Goal: Information Seeking & Learning: Check status

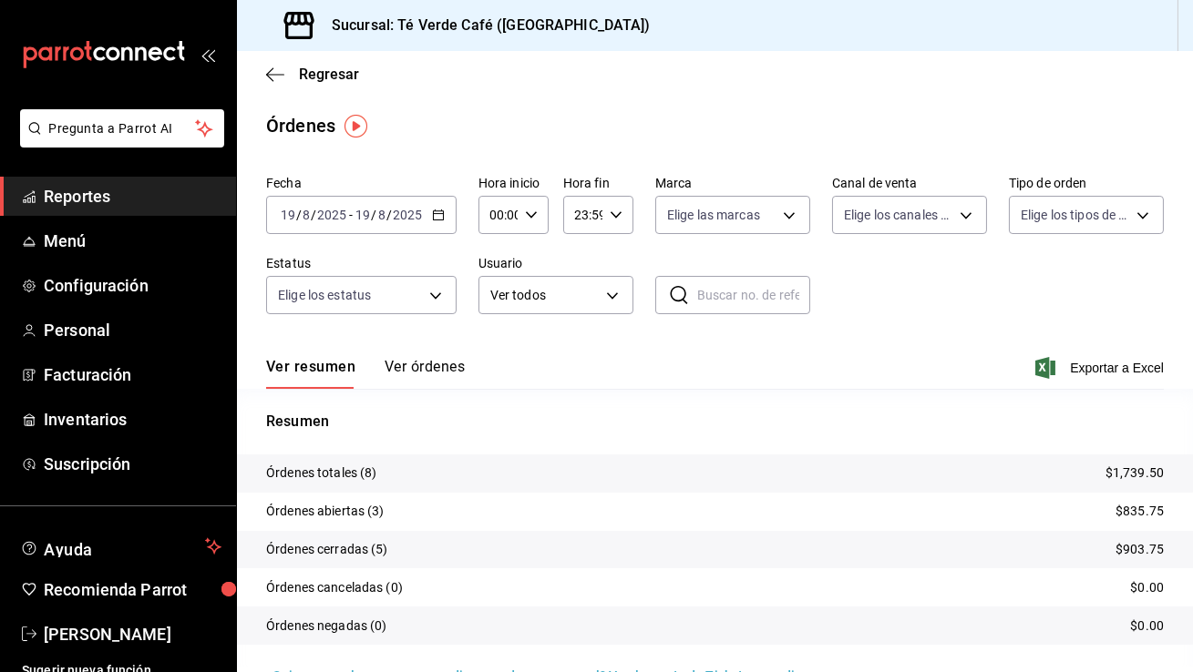
scroll to position [21370, 0]
click at [123, 197] on span "Reportes" at bounding box center [133, 196] width 178 height 25
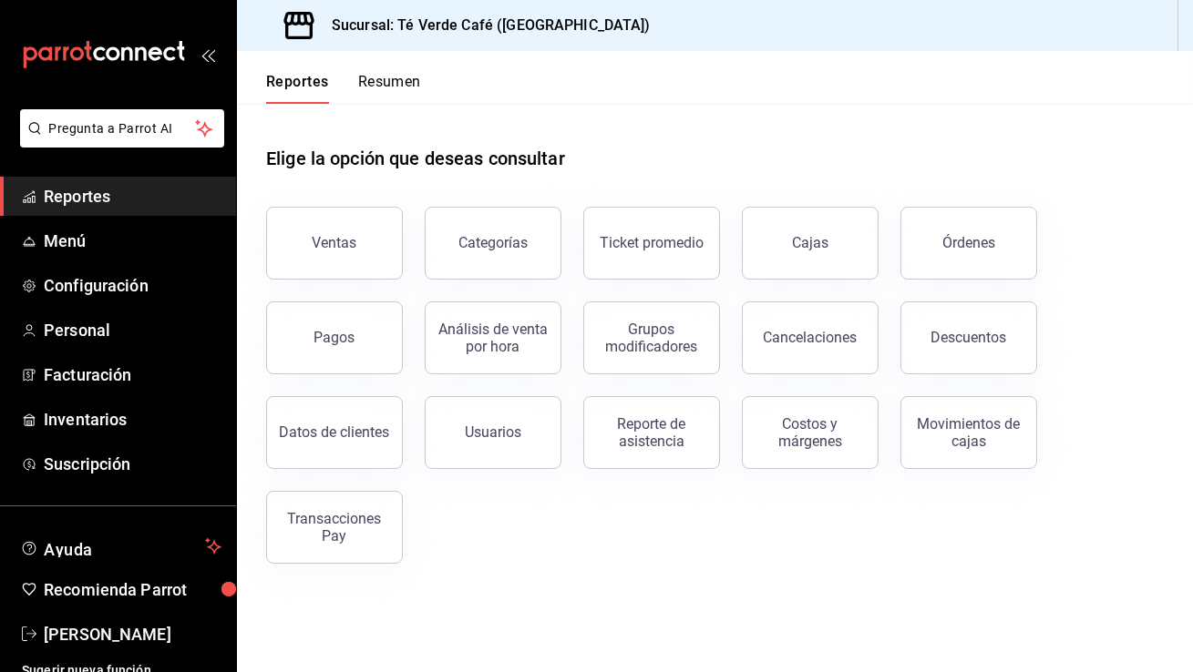
click at [407, 85] on button "Resumen" at bounding box center [389, 88] width 63 height 31
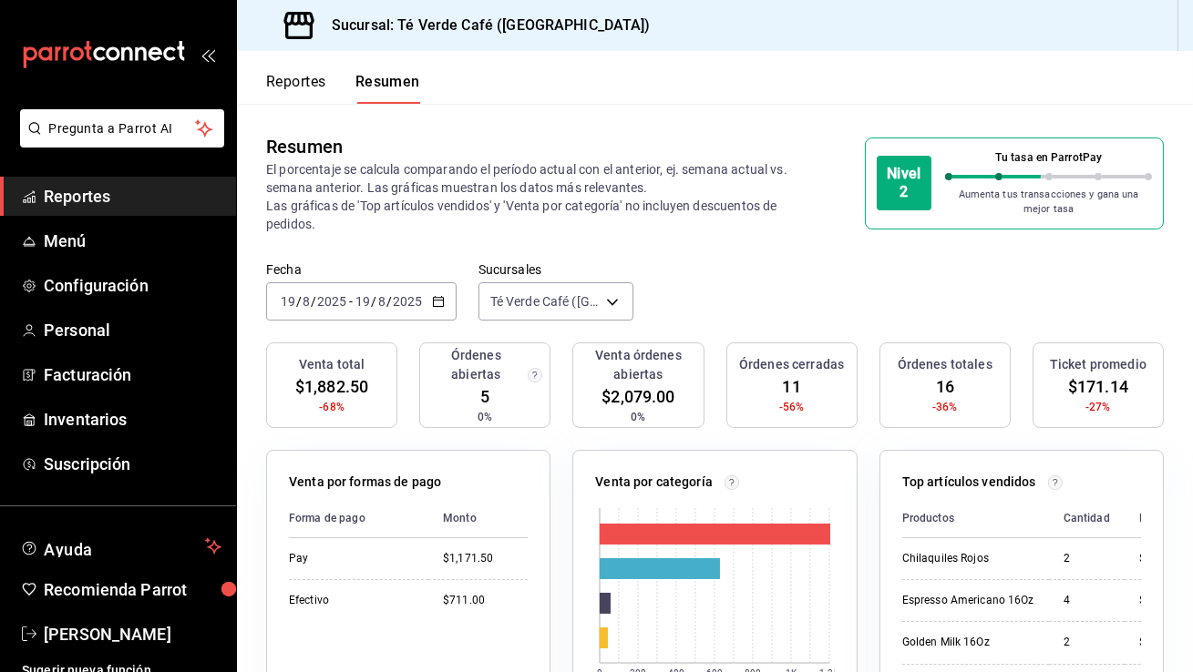
click at [432, 305] on icon "button" at bounding box center [438, 301] width 13 height 13
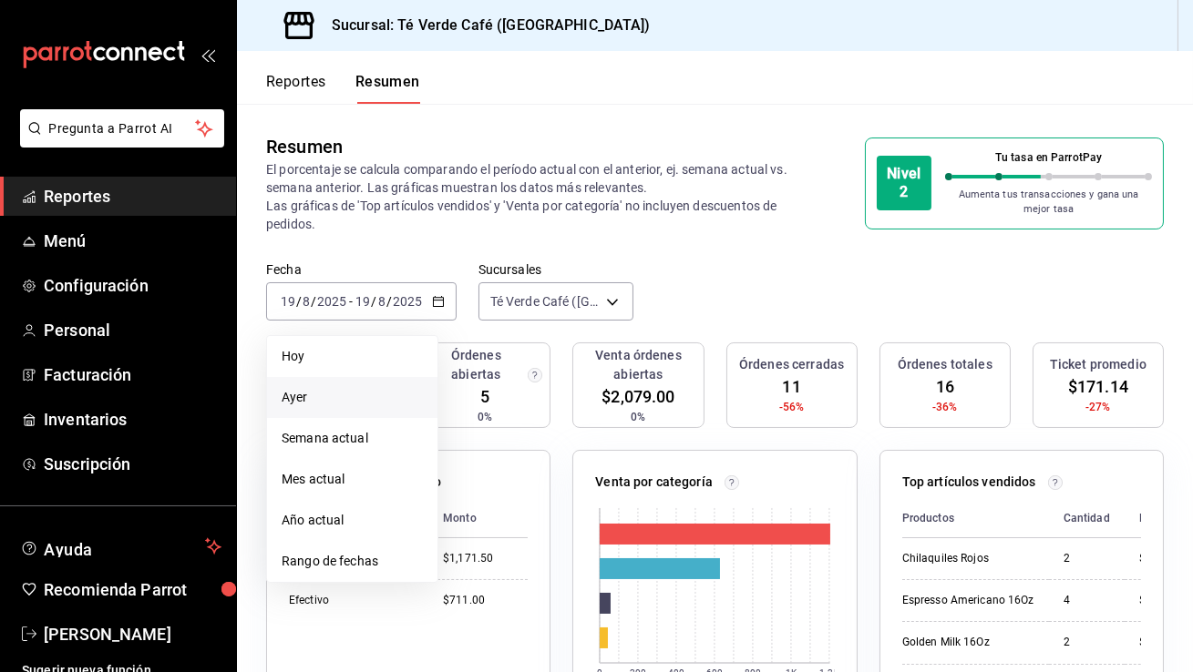
click at [387, 389] on span "Ayer" at bounding box center [352, 397] width 141 height 19
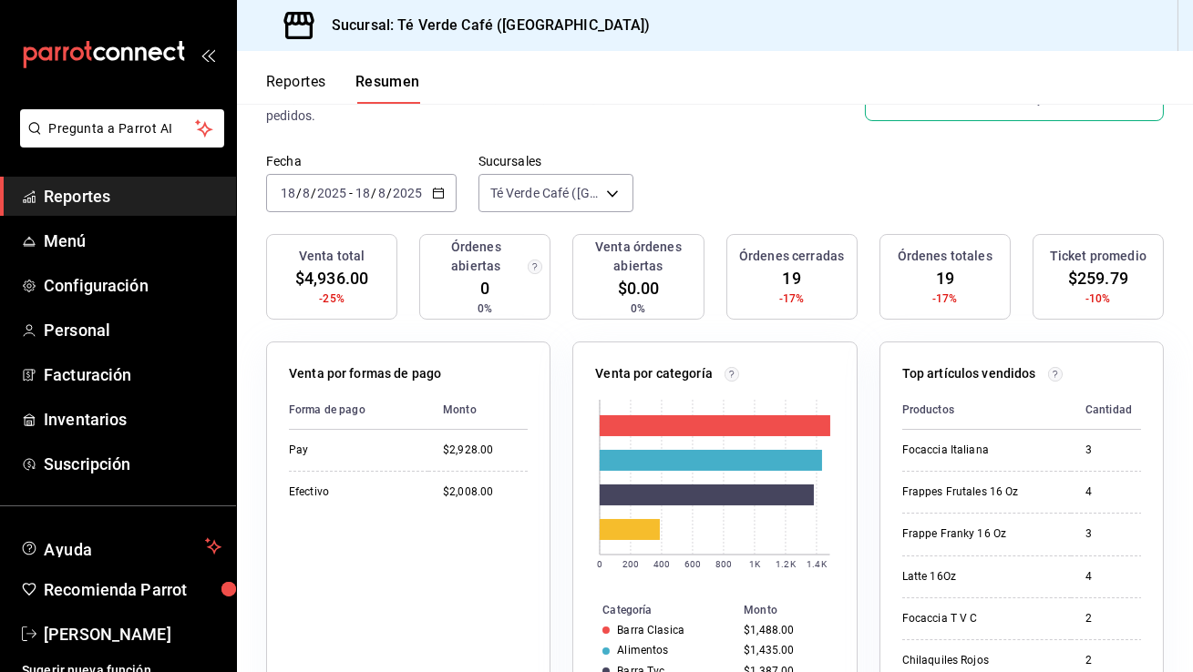
scroll to position [109, 0]
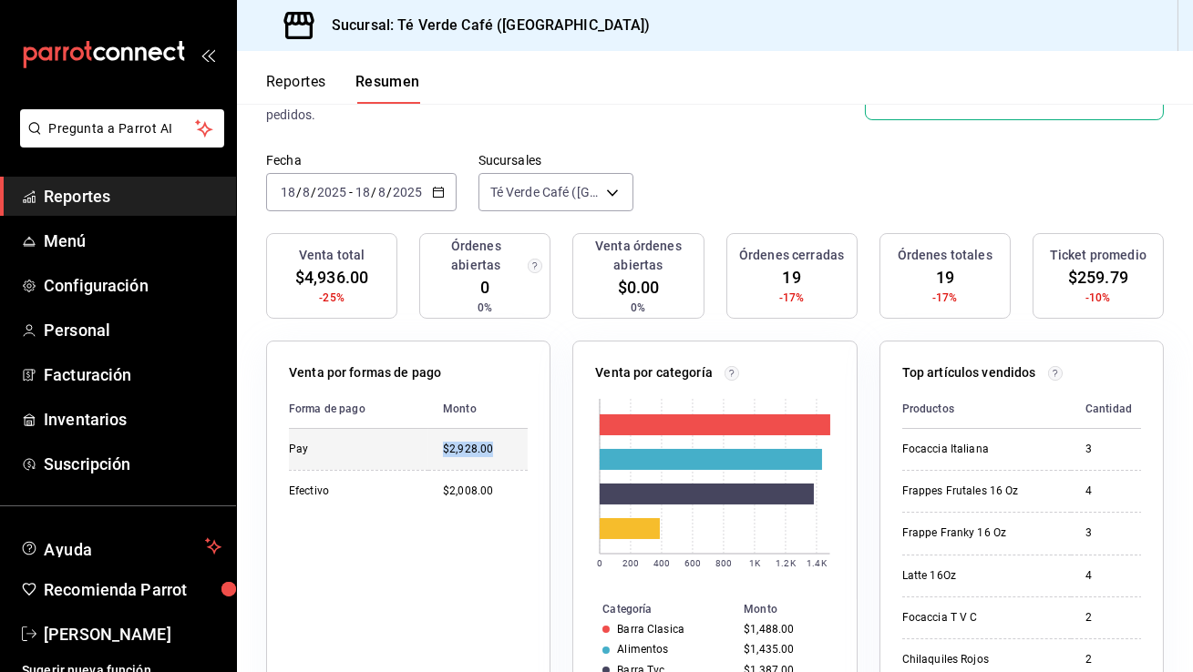
drag, startPoint x: 501, startPoint y: 448, endPoint x: 444, endPoint y: 450, distance: 57.4
type textarea "$2,928.00"
click at [444, 450] on div "$2,928.00" at bounding box center [485, 449] width 85 height 15
copy div "$2,928.00"
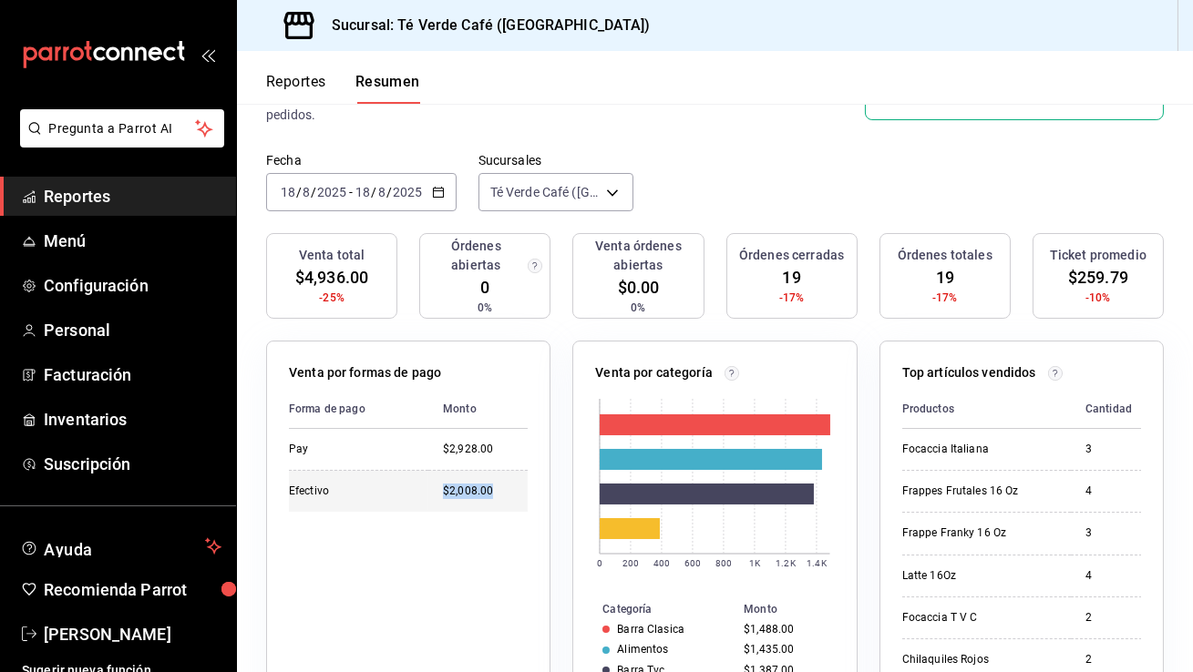
drag, startPoint x: 499, startPoint y: 495, endPoint x: 445, endPoint y: 495, distance: 54.7
click at [445, 495] on div "$2,008.00" at bounding box center [485, 491] width 85 height 15
copy div "$2,008.00"
click at [440, 192] on icon "button" at bounding box center [438, 192] width 13 height 13
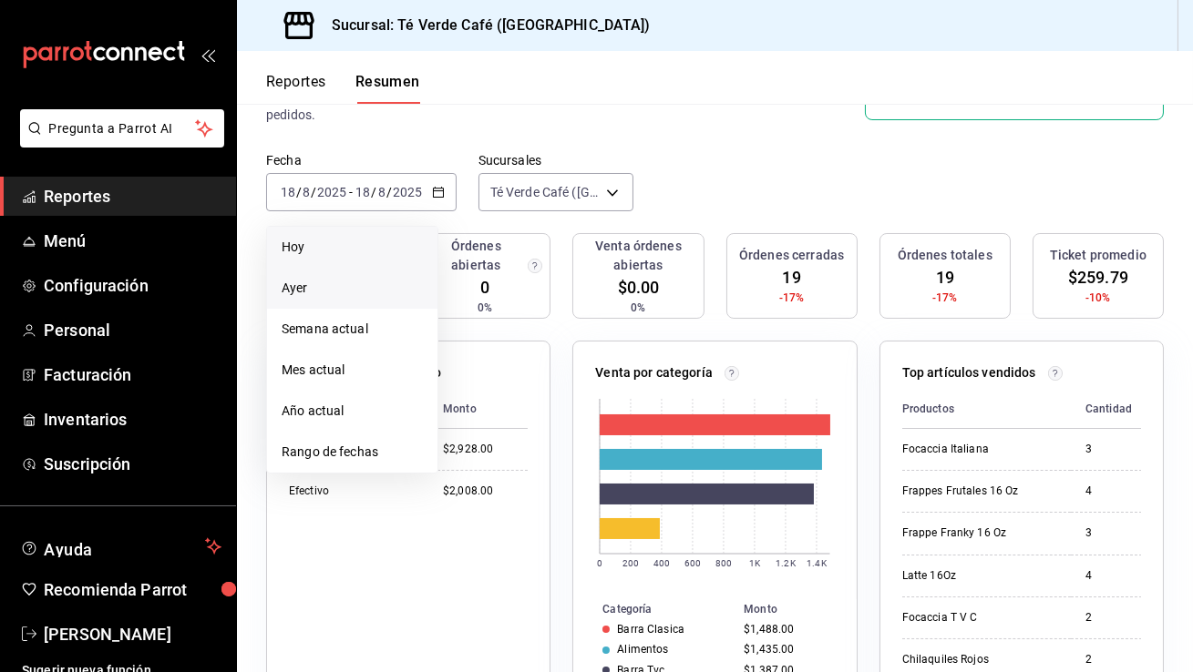
click at [340, 260] on li "Hoy" at bounding box center [352, 247] width 170 height 41
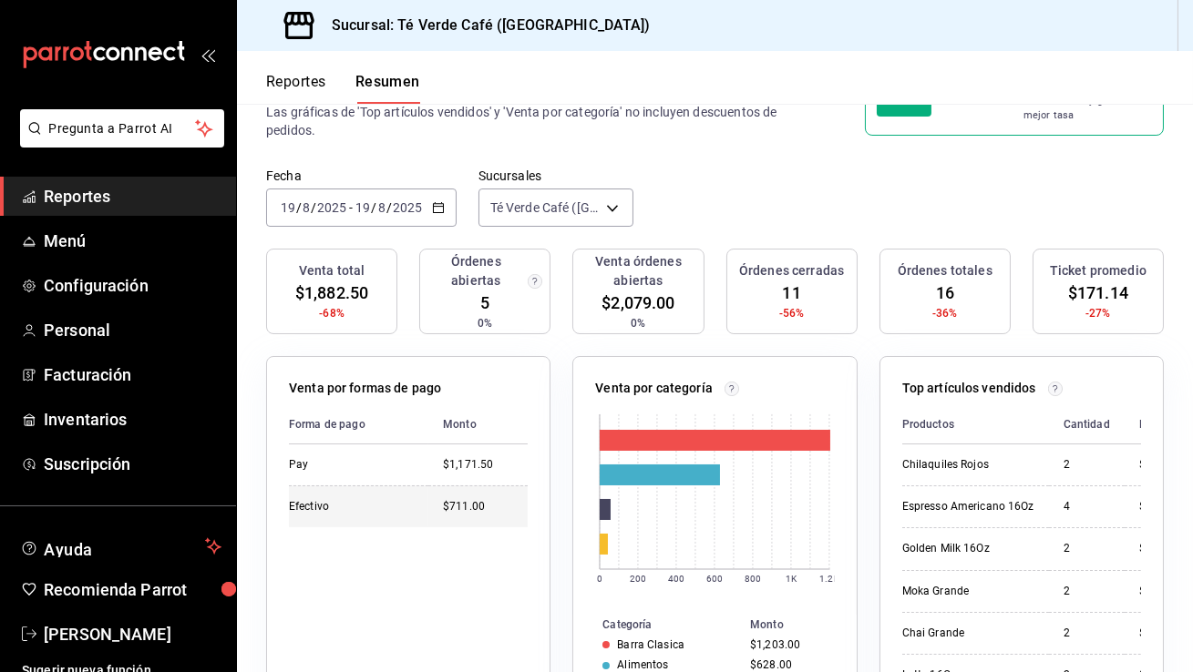
scroll to position [0, 0]
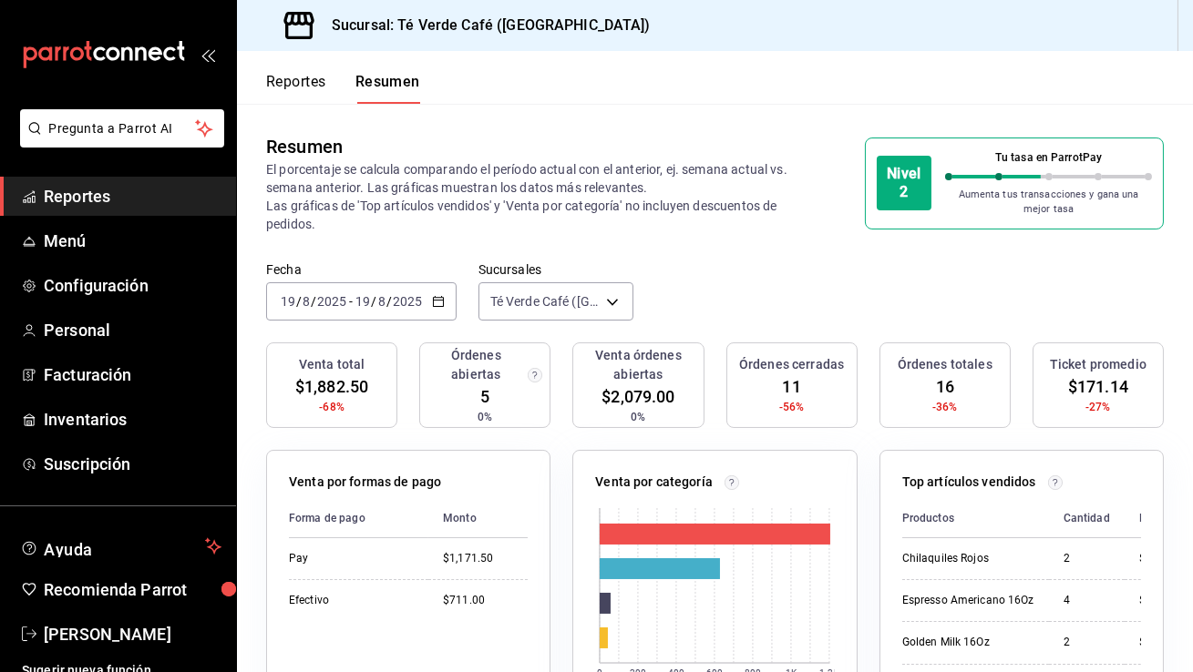
click at [282, 85] on button "Reportes" at bounding box center [296, 88] width 60 height 31
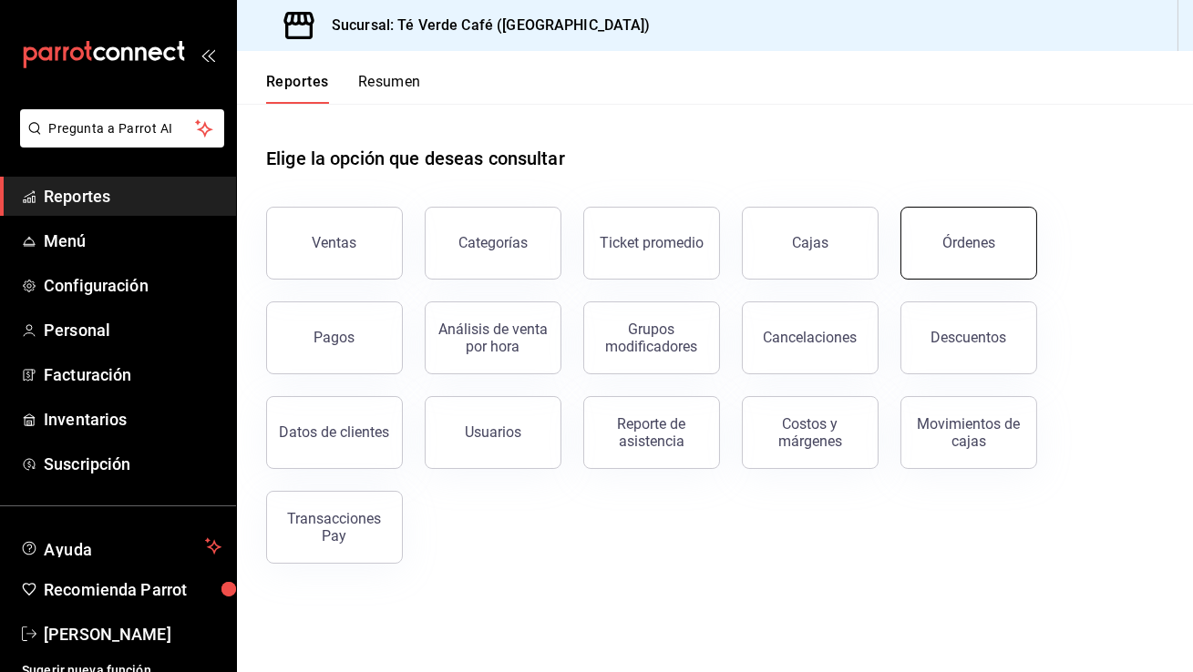
click at [937, 244] on button "Órdenes" at bounding box center [968, 243] width 137 height 73
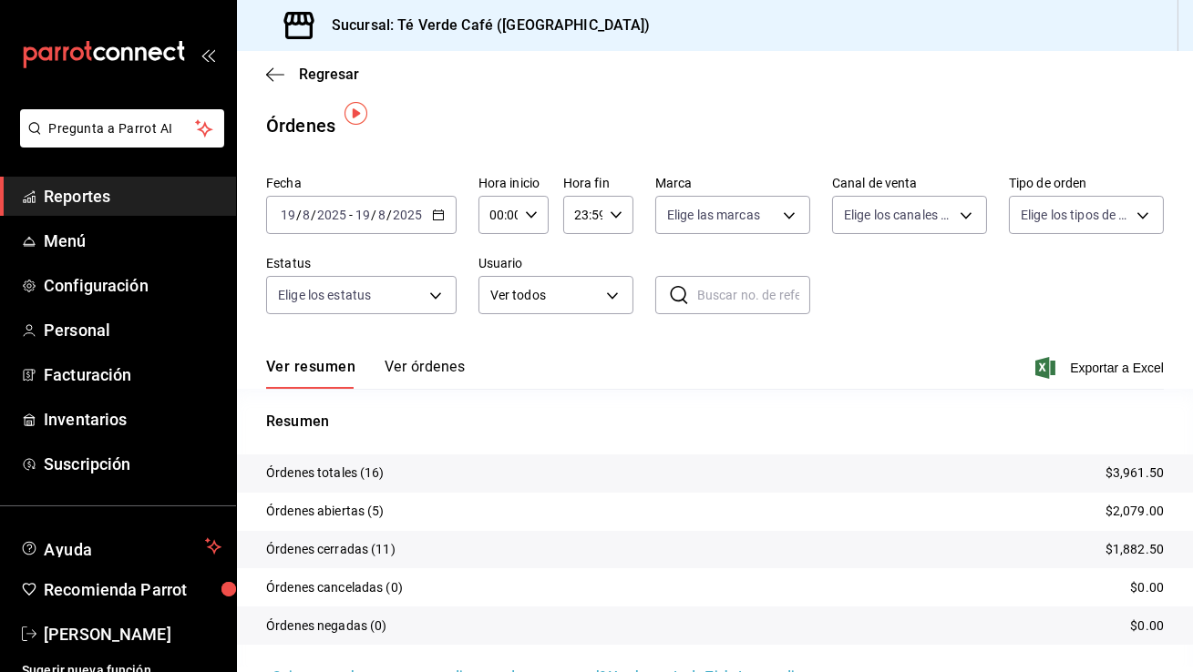
scroll to position [20, 0]
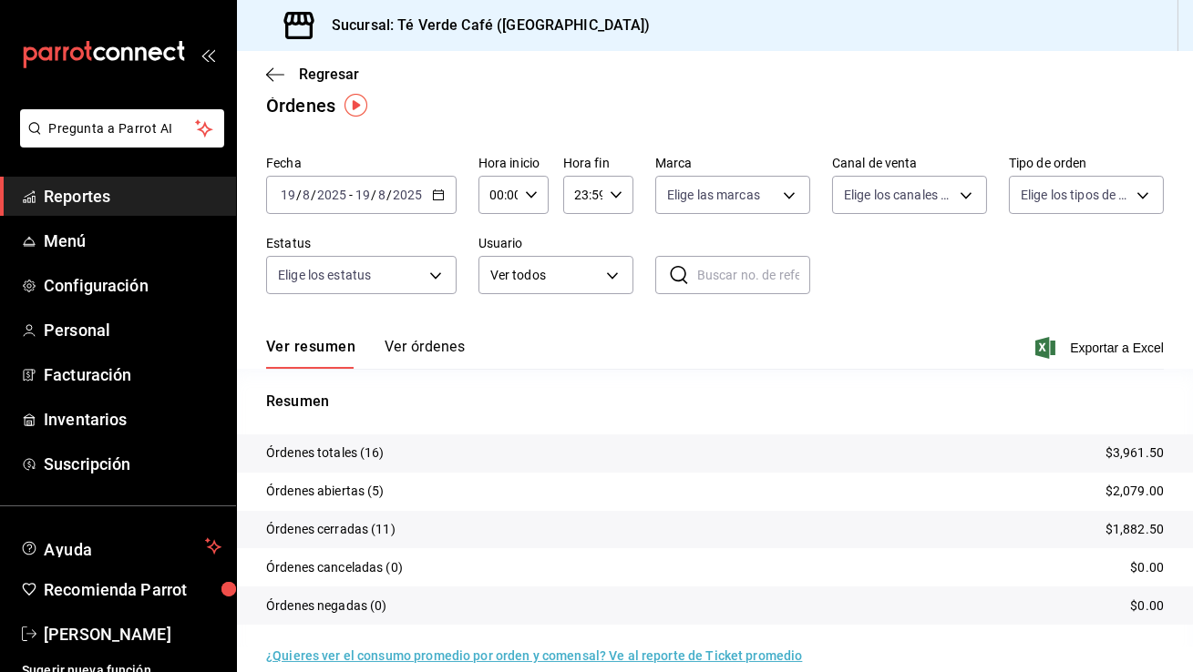
click at [426, 355] on button "Ver órdenes" at bounding box center [425, 353] width 80 height 31
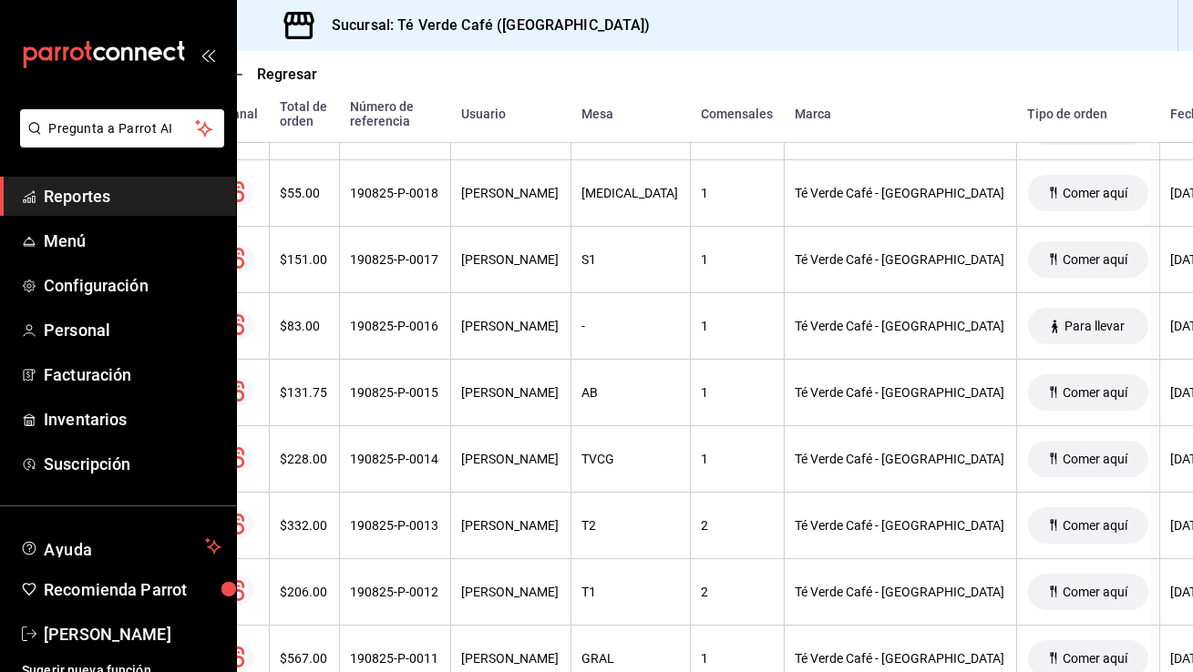
scroll to position [786, 40]
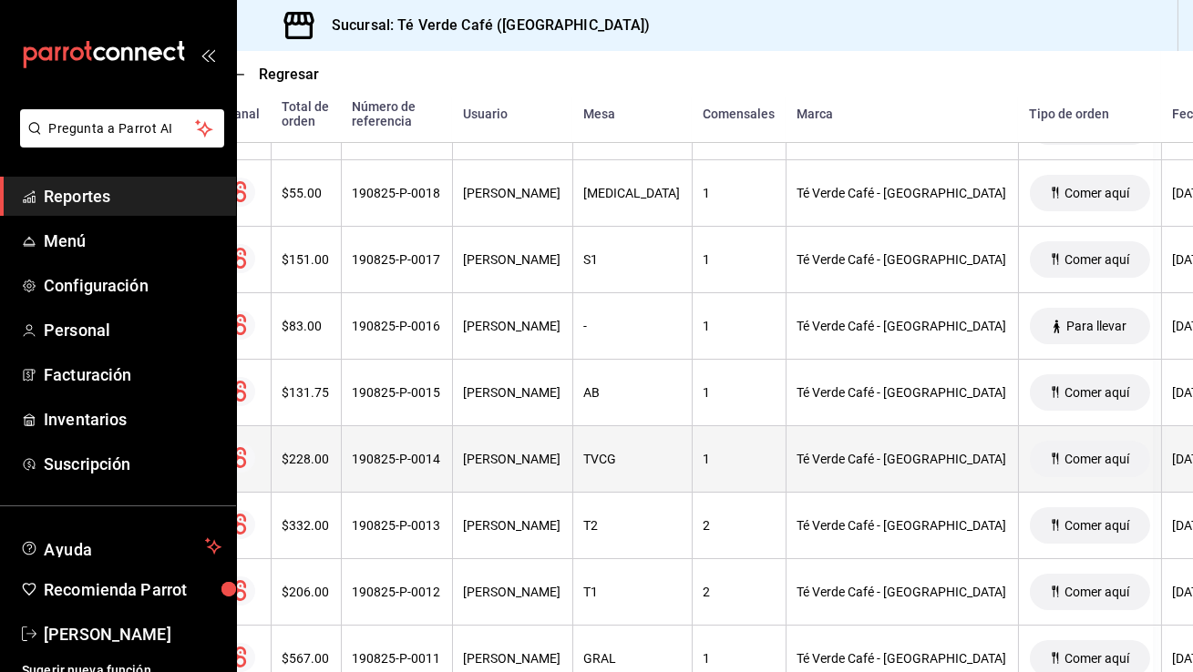
click at [297, 470] on th "$228.00" at bounding box center [306, 459] width 70 height 67
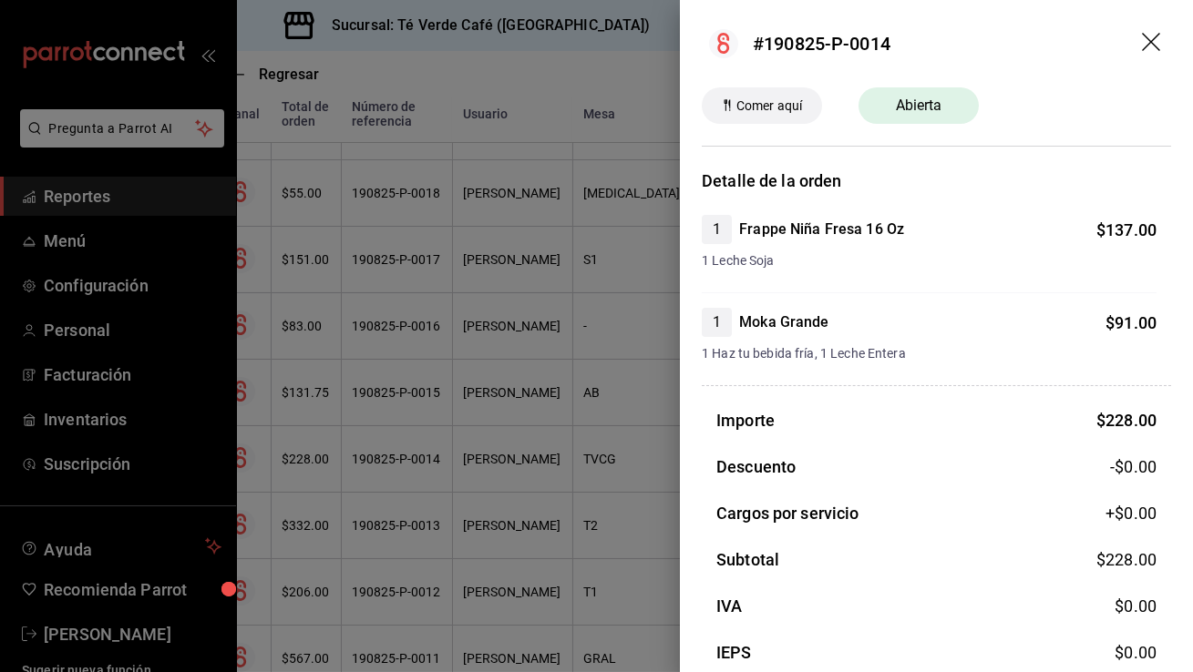
click at [1150, 32] on header "#190825-P-0014" at bounding box center [936, 43] width 513 height 87
click at [1150, 46] on icon "drag" at bounding box center [1153, 44] width 22 height 22
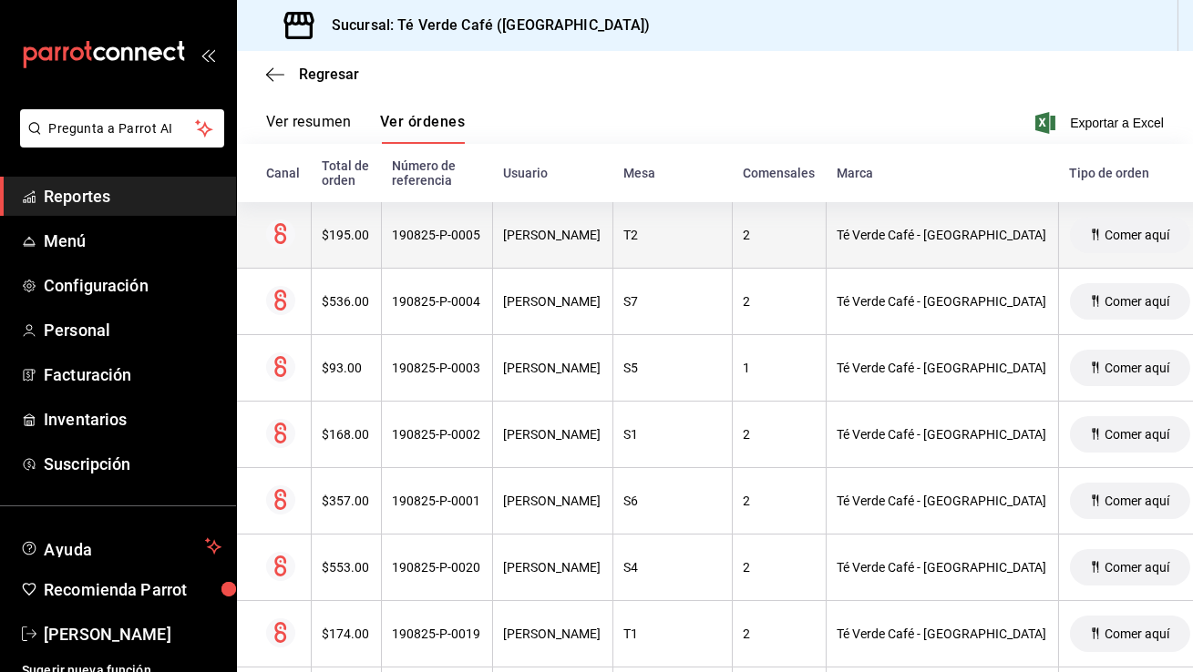
scroll to position [0, 0]
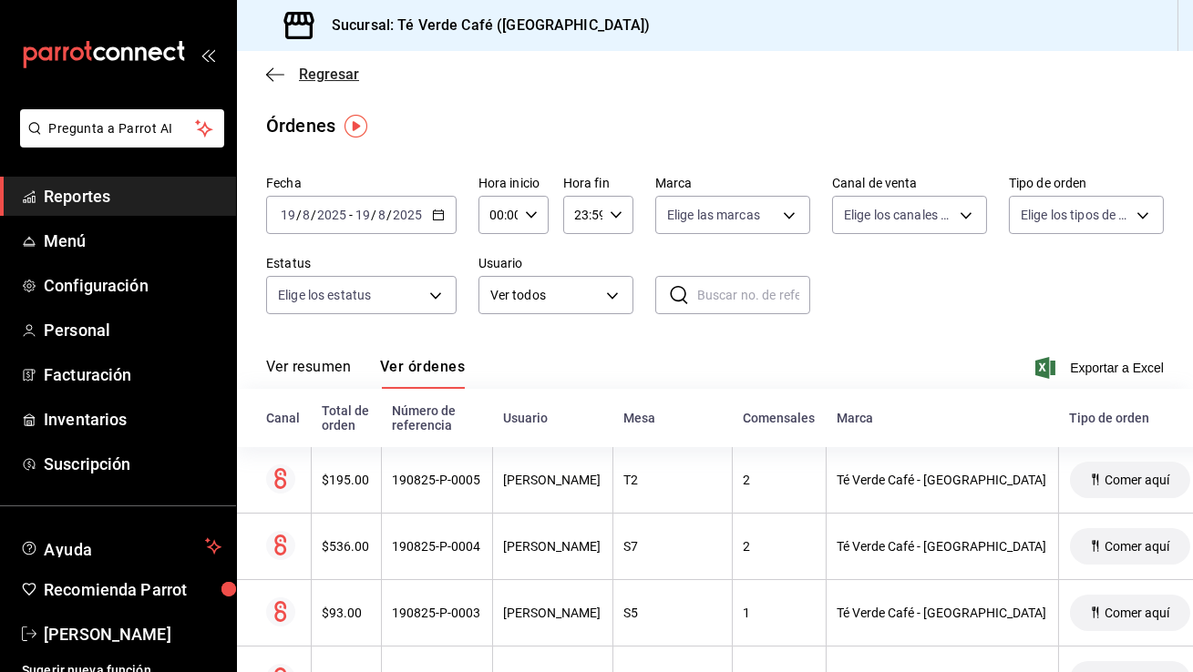
click at [293, 77] on span "Regresar" at bounding box center [312, 74] width 93 height 17
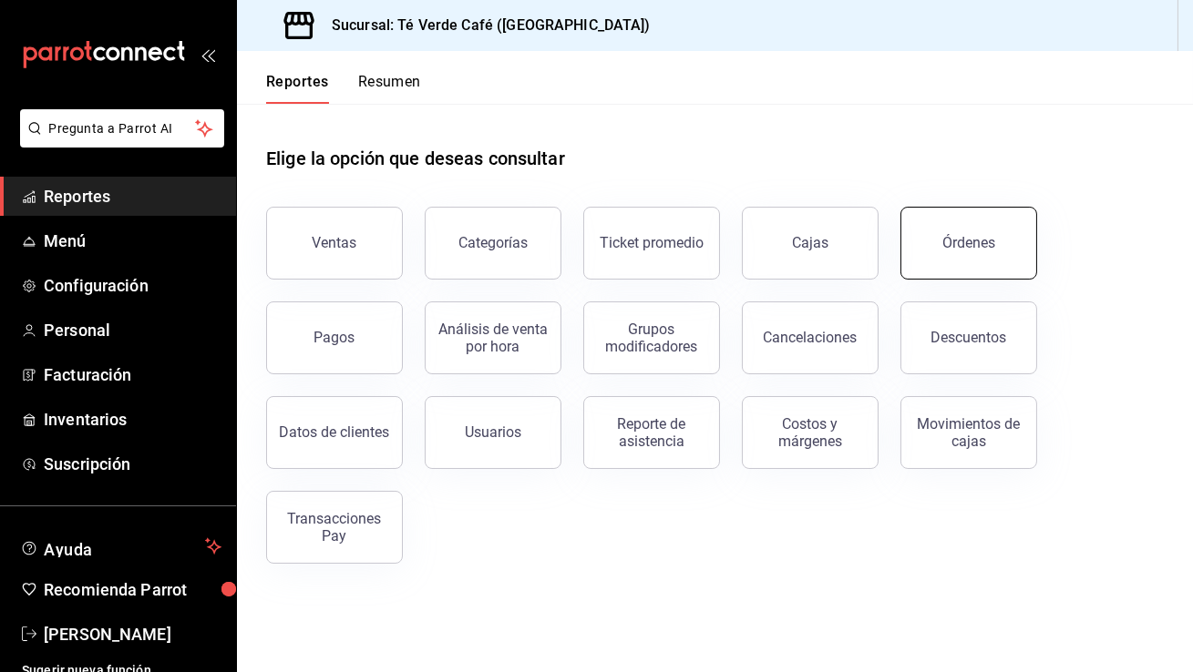
click at [934, 241] on button "Órdenes" at bounding box center [968, 243] width 137 height 73
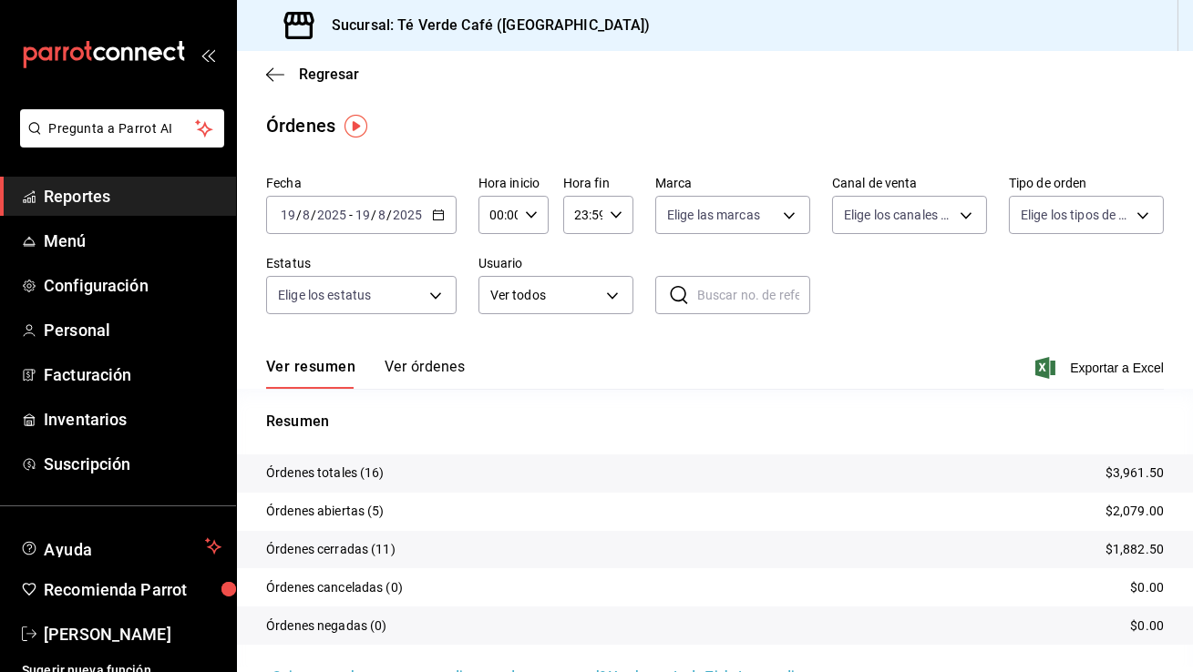
click at [413, 372] on button "Ver órdenes" at bounding box center [425, 373] width 80 height 31
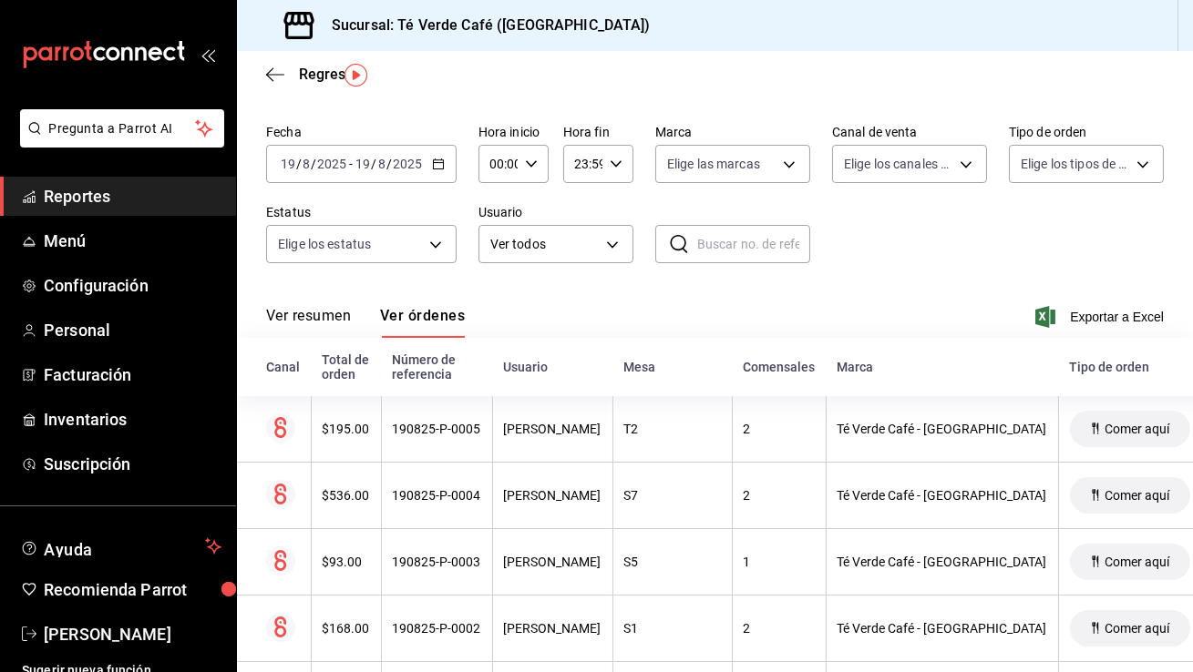
scroll to position [27, 0]
